Goal: Use online tool/utility: Utilize a website feature to perform a specific function

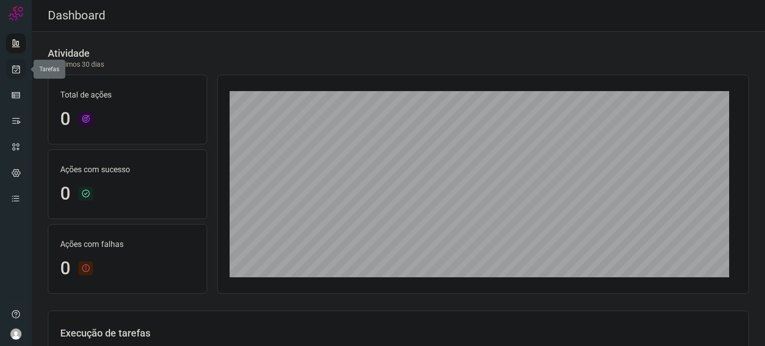
click at [16, 68] on icon at bounding box center [16, 69] width 10 height 10
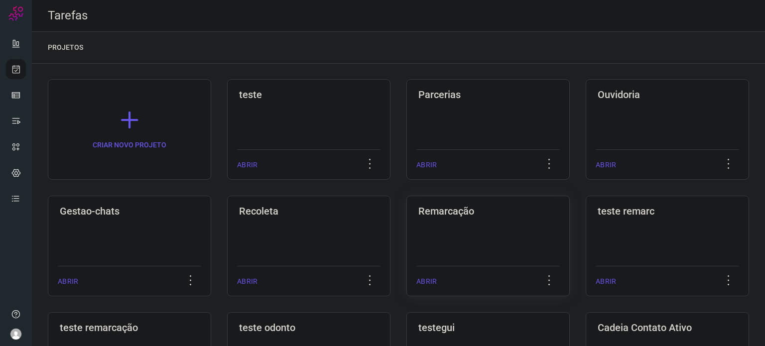
click at [440, 250] on div "Remarcação ABRIR" at bounding box center [487, 246] width 163 height 101
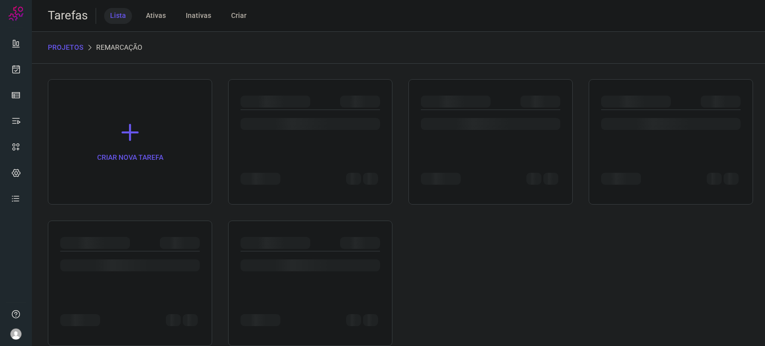
click at [442, 247] on div "CRIAR NOVA TAREFA" at bounding box center [398, 212] width 701 height 267
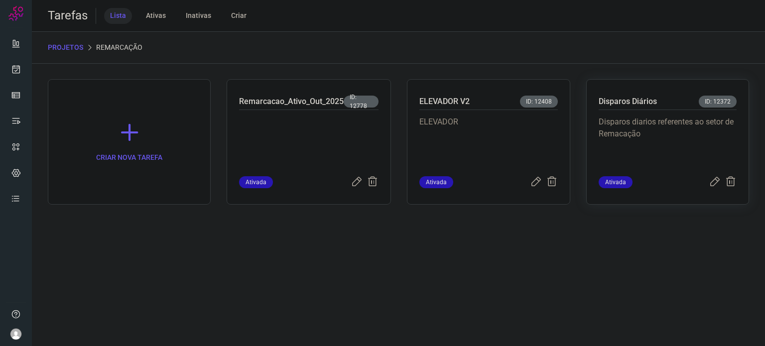
click at [692, 155] on p "Disparos diarios referentes ao setor de Remacação" at bounding box center [667, 141] width 138 height 50
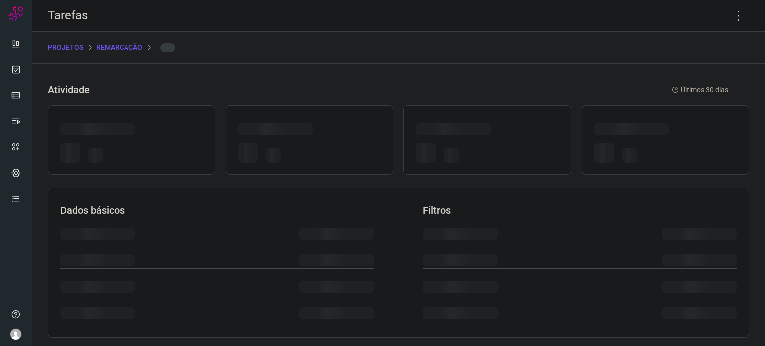
click at [692, 155] on div at bounding box center [665, 154] width 142 height 23
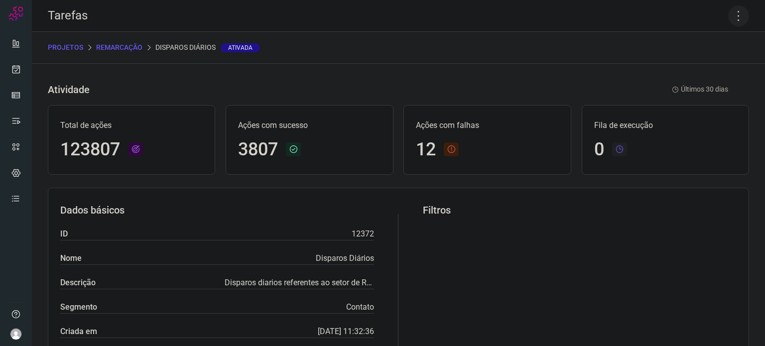
click at [728, 16] on icon at bounding box center [738, 15] width 21 height 21
click at [684, 72] on li "Executar" at bounding box center [695, 65] width 91 height 16
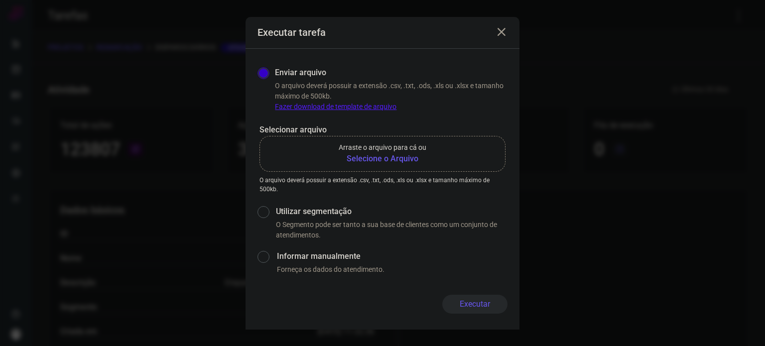
click at [395, 160] on b "Selecione o Arquivo" at bounding box center [382, 159] width 88 height 12
click at [0, 0] on input "Arraste o arquivo para cá ou Selecione o Arquivo" at bounding box center [0, 0] width 0 height 0
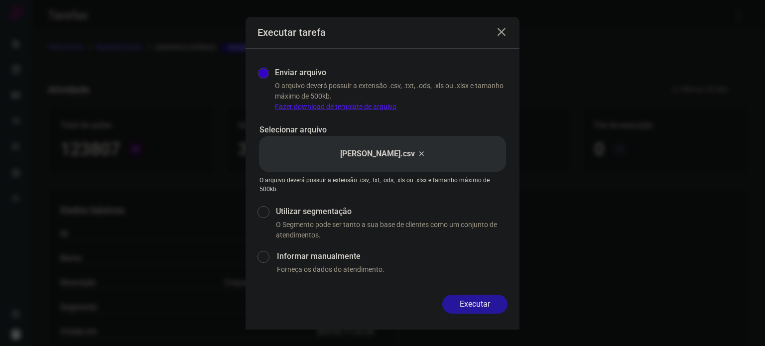
click at [476, 298] on button "Executar" at bounding box center [474, 304] width 65 height 19
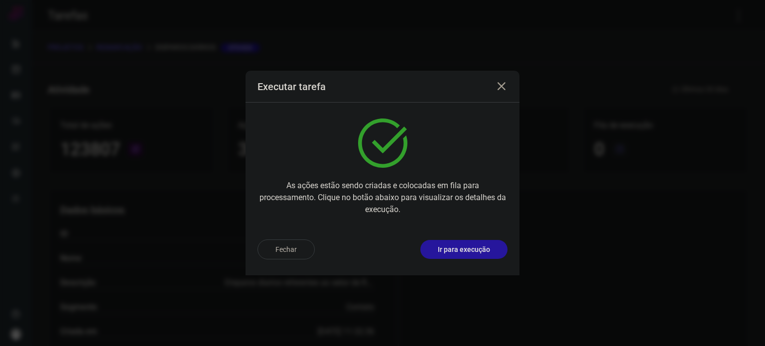
click at [466, 251] on p "Ir para execução" at bounding box center [464, 249] width 52 height 10
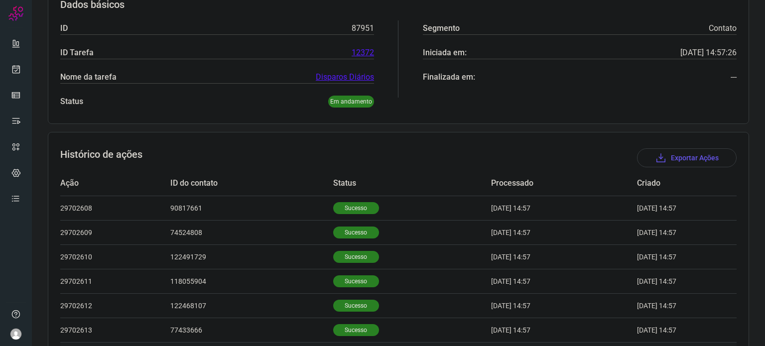
scroll to position [299, 0]
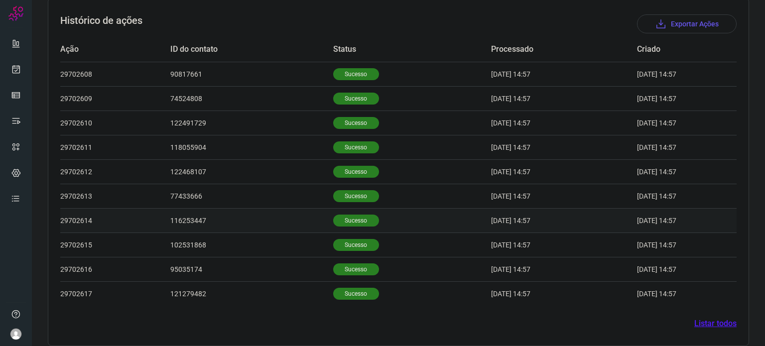
click at [350, 220] on p "Sucesso" at bounding box center [356, 221] width 46 height 12
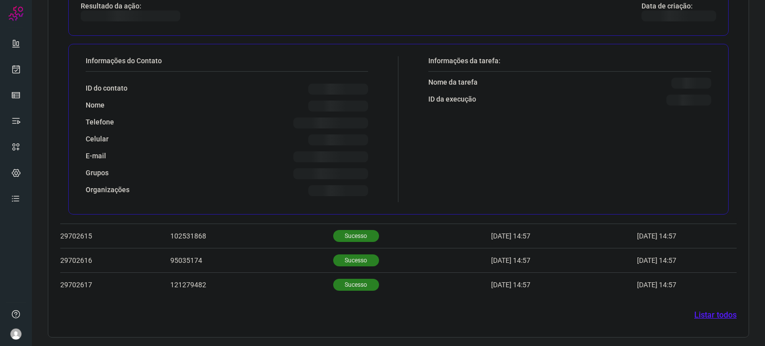
scroll to position [549, 0]
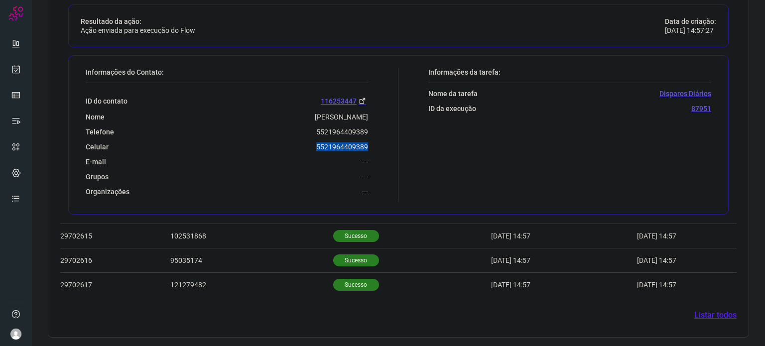
drag, startPoint x: 308, startPoint y: 142, endPoint x: 383, endPoint y: 149, distance: 75.5
click at [383, 149] on div "Informações do Contato: ID do contato 116253447 Nome ALINE CAMPELO DA SILVA Tel…" at bounding box center [240, 135] width 318 height 134
copy p "5521964409389"
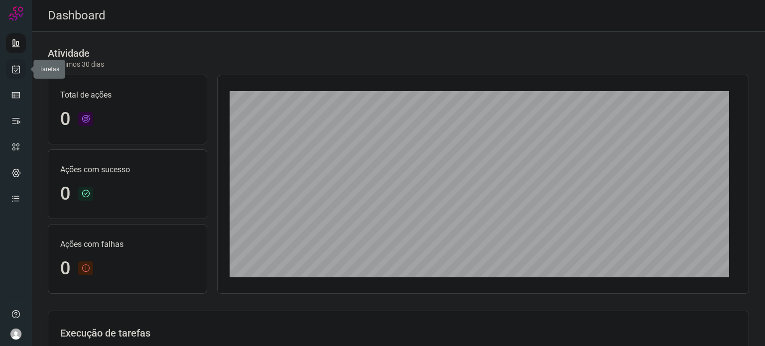
click at [17, 66] on icon at bounding box center [16, 69] width 10 height 10
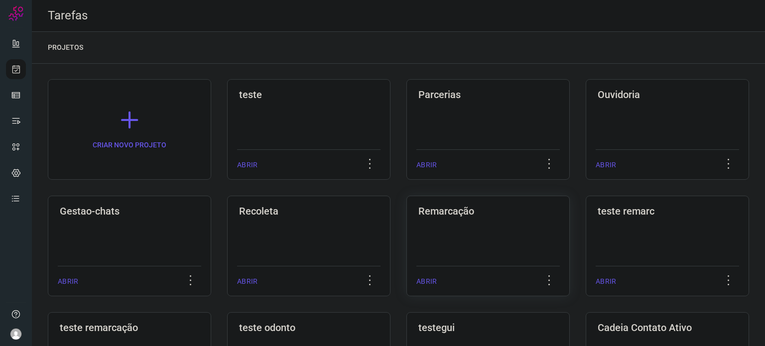
click at [485, 254] on div "Remarcação ABRIR" at bounding box center [487, 246] width 163 height 101
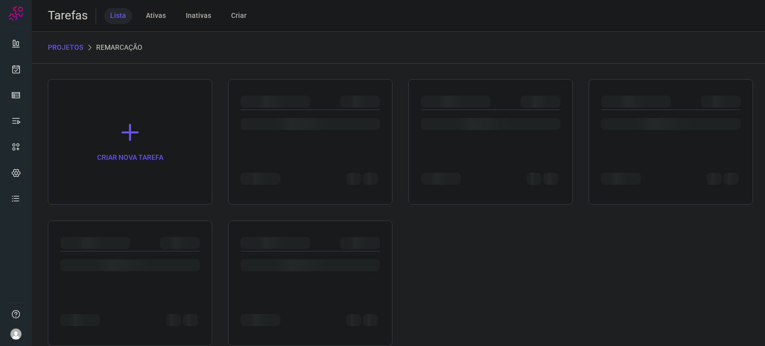
click at [485, 253] on div "CRIAR NOVA TAREFA" at bounding box center [398, 212] width 701 height 267
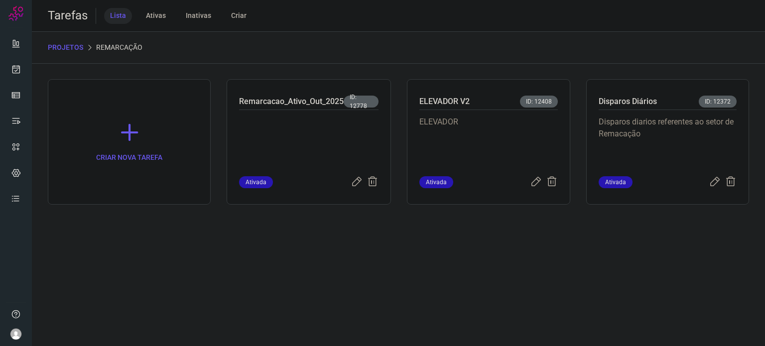
click at [631, 149] on p "Disparos diarios referentes ao setor de Remacação" at bounding box center [667, 141] width 138 height 50
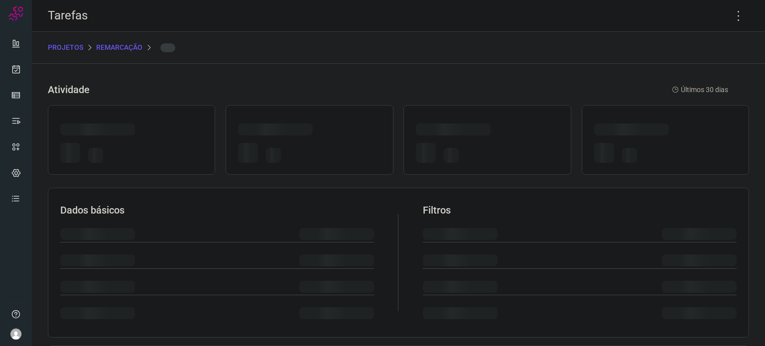
click at [631, 149] on div at bounding box center [665, 154] width 142 height 23
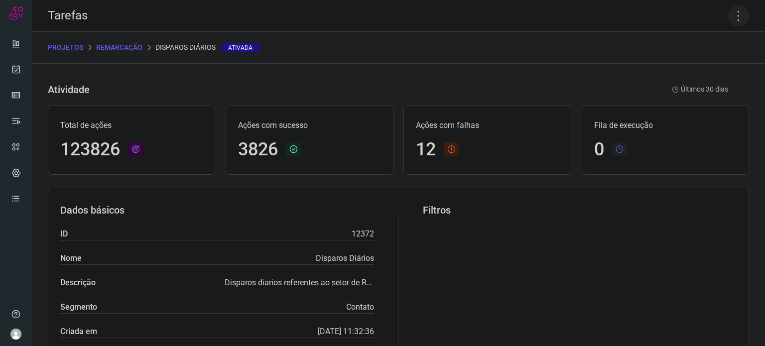
click at [728, 16] on icon at bounding box center [738, 15] width 21 height 21
click at [700, 62] on li "Executar" at bounding box center [695, 65] width 91 height 16
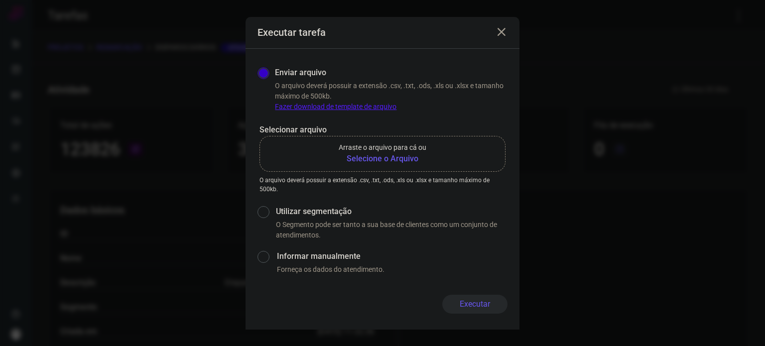
click at [399, 158] on b "Selecione o Arquivo" at bounding box center [382, 159] width 88 height 12
click at [0, 0] on input "Arraste o arquivo para cá ou Selecione o Arquivo" at bounding box center [0, 0] width 0 height 0
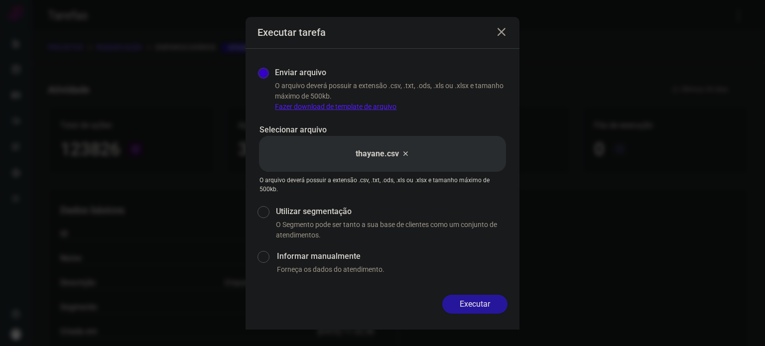
click at [497, 306] on button "Executar" at bounding box center [474, 304] width 65 height 19
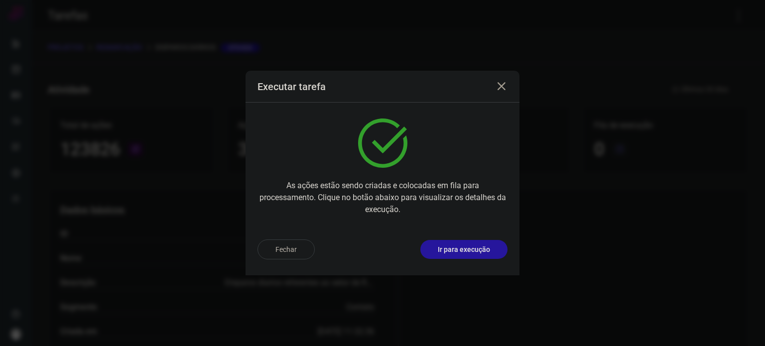
click at [485, 251] on p "Ir para execução" at bounding box center [464, 249] width 52 height 10
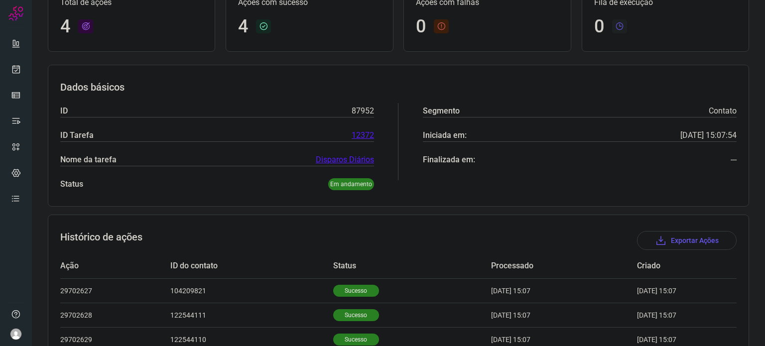
scroll to position [161, 0]
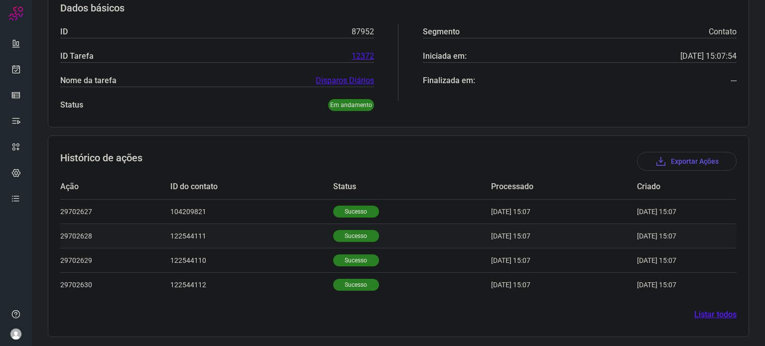
click at [348, 236] on p "Sucesso" at bounding box center [356, 236] width 46 height 12
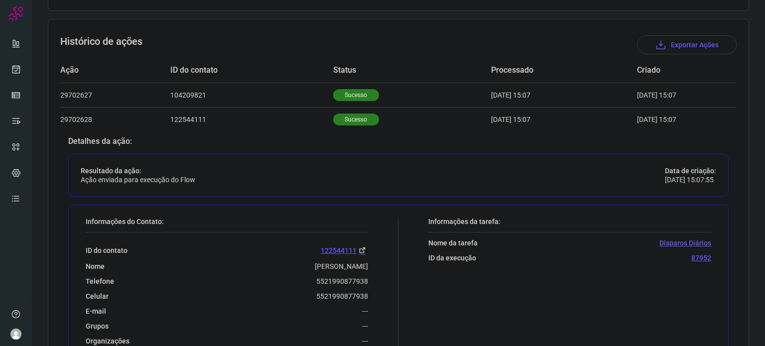
scroll to position [311, 0]
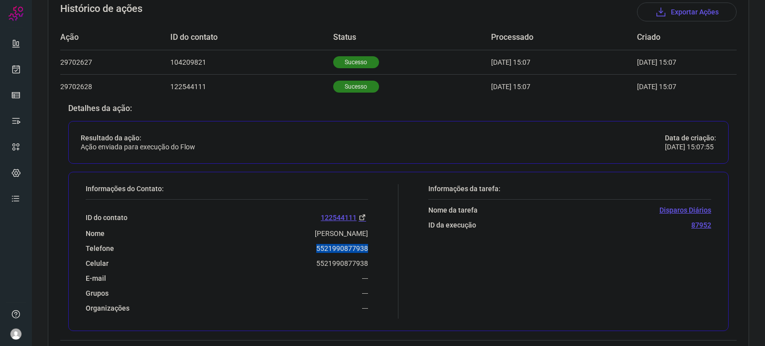
drag, startPoint x: 313, startPoint y: 249, endPoint x: 376, endPoint y: 246, distance: 63.3
click at [376, 246] on div "Informações do Contato: ID do contato 122544111 Nome [PERSON_NAME] Telefone 552…" at bounding box center [240, 251] width 318 height 134
copy p "5521990877938"
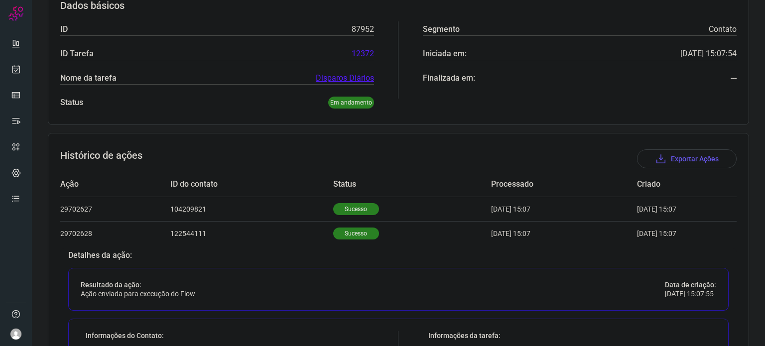
scroll to position [161, 0]
